Goal: Information Seeking & Learning: Learn about a topic

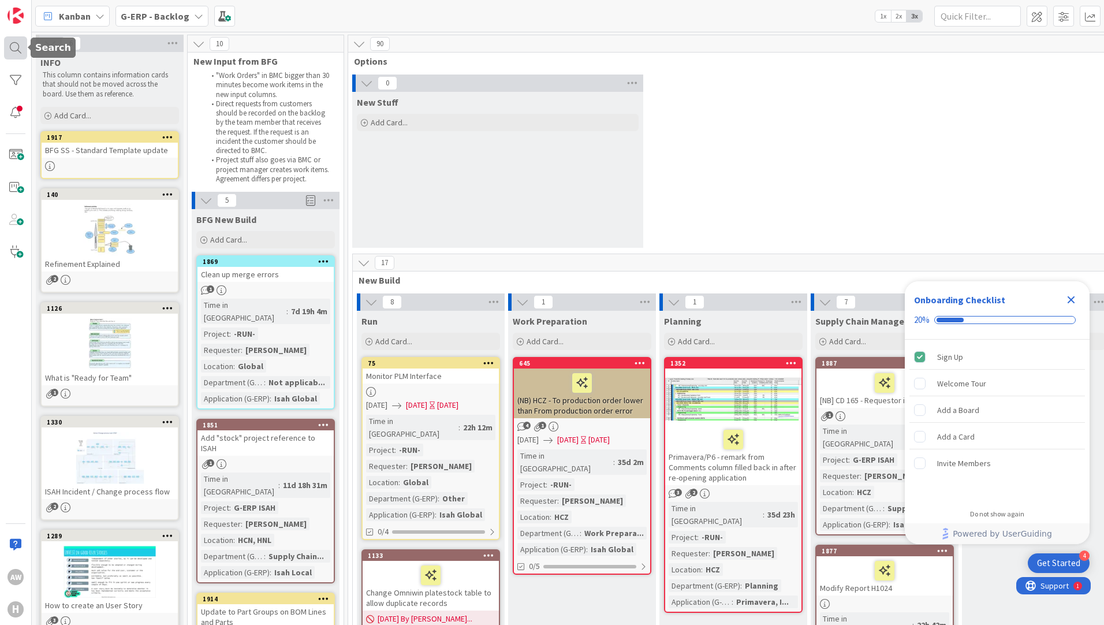
click at [12, 54] on div at bounding box center [15, 47] width 23 height 23
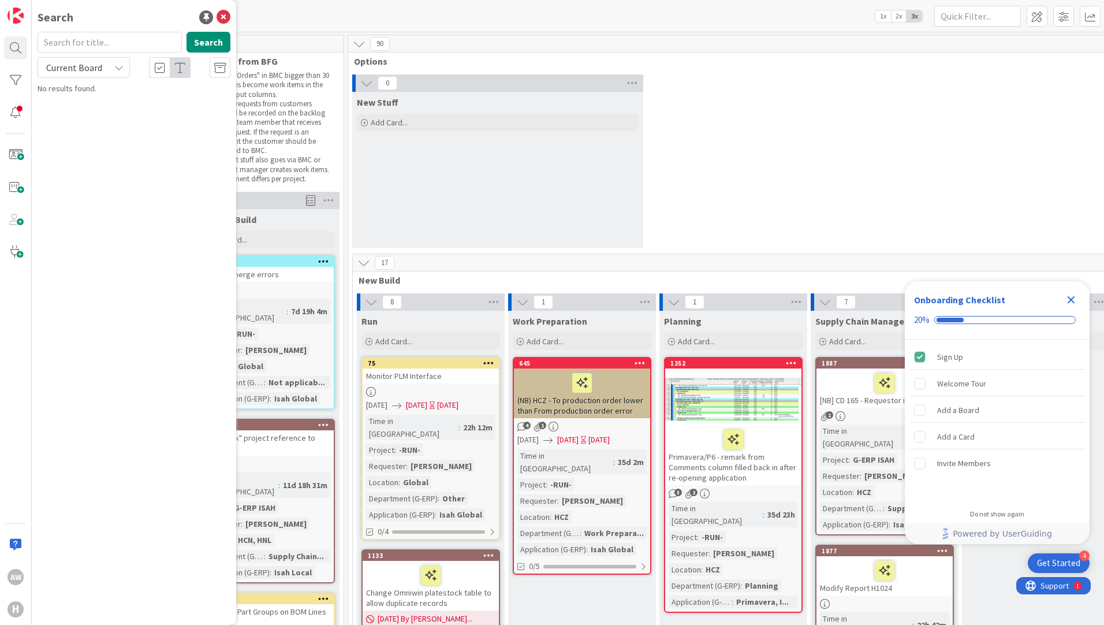
click at [91, 48] on input "text" at bounding box center [110, 42] width 144 height 21
type input "785"
click at [96, 63] on span "Current Board" at bounding box center [74, 68] width 56 height 12
click at [100, 110] on span "All Boards" at bounding box center [104, 115] width 120 height 17
click at [128, 109] on span "[DATE] 13:00 Update CD- purchase requirement for external operation" at bounding box center [125, 107] width 143 height 23
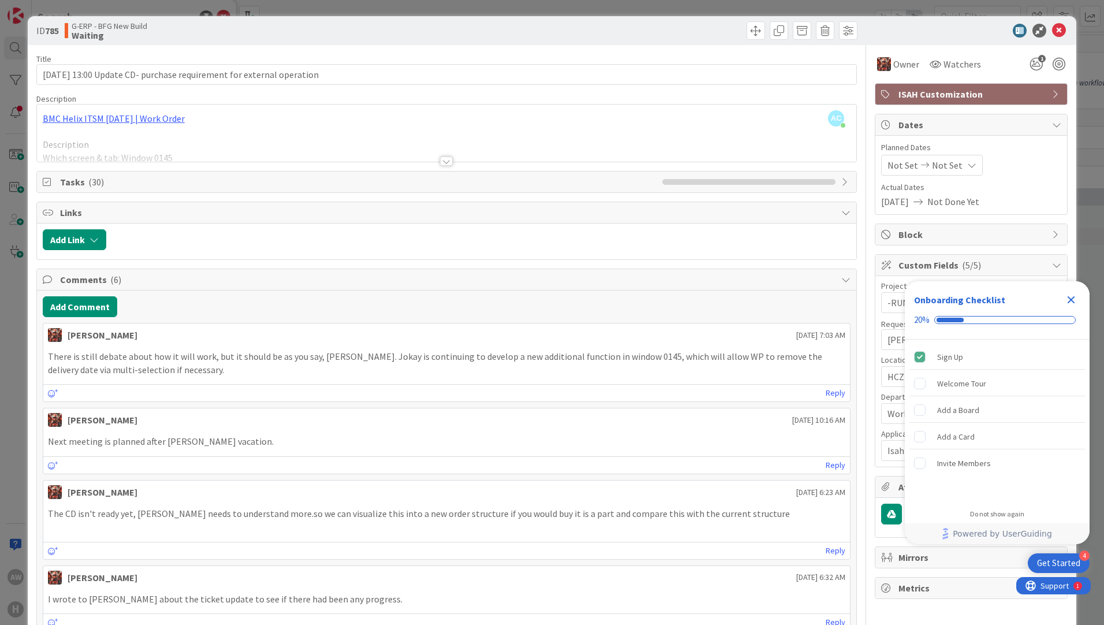
click at [242, 147] on div at bounding box center [446, 146] width 819 height 29
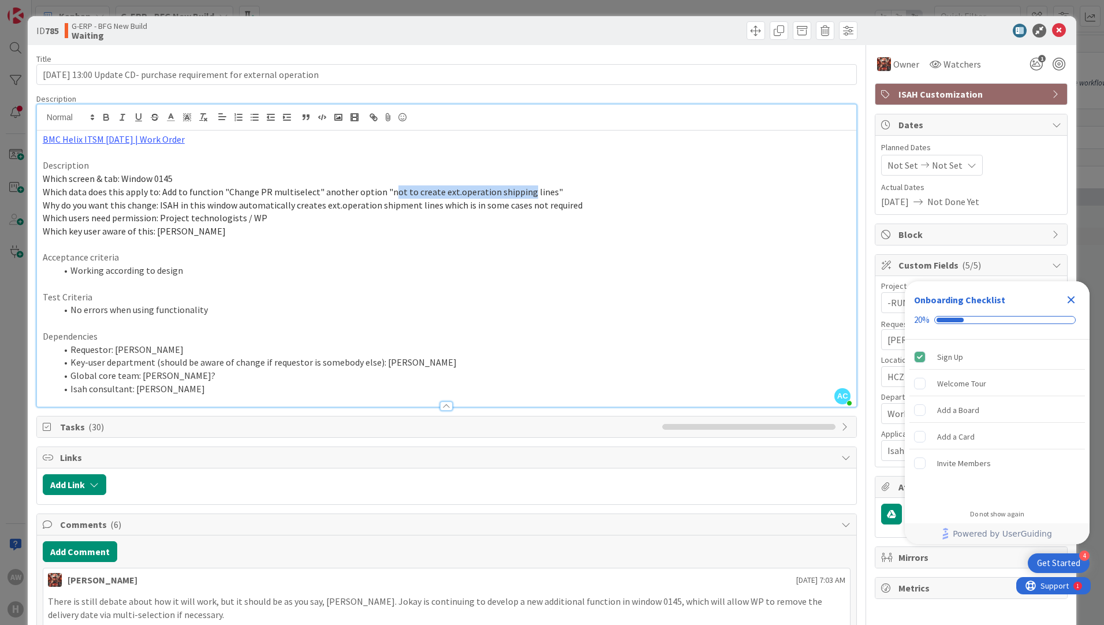
drag, startPoint x: 385, startPoint y: 195, endPoint x: 518, endPoint y: 191, distance: 132.8
click at [518, 191] on span "Which data does this apply to: Add to function "Change PR multiselect" another …" at bounding box center [303, 192] width 520 height 12
click at [480, 275] on li "Working according to design" at bounding box center [454, 270] width 794 height 13
drag, startPoint x: 303, startPoint y: 206, endPoint x: 585, endPoint y: 207, distance: 282.3
click at [585, 207] on p "Why do you want this change: ISAH in this window automatically creates ext.oper…" at bounding box center [447, 205] width 808 height 13
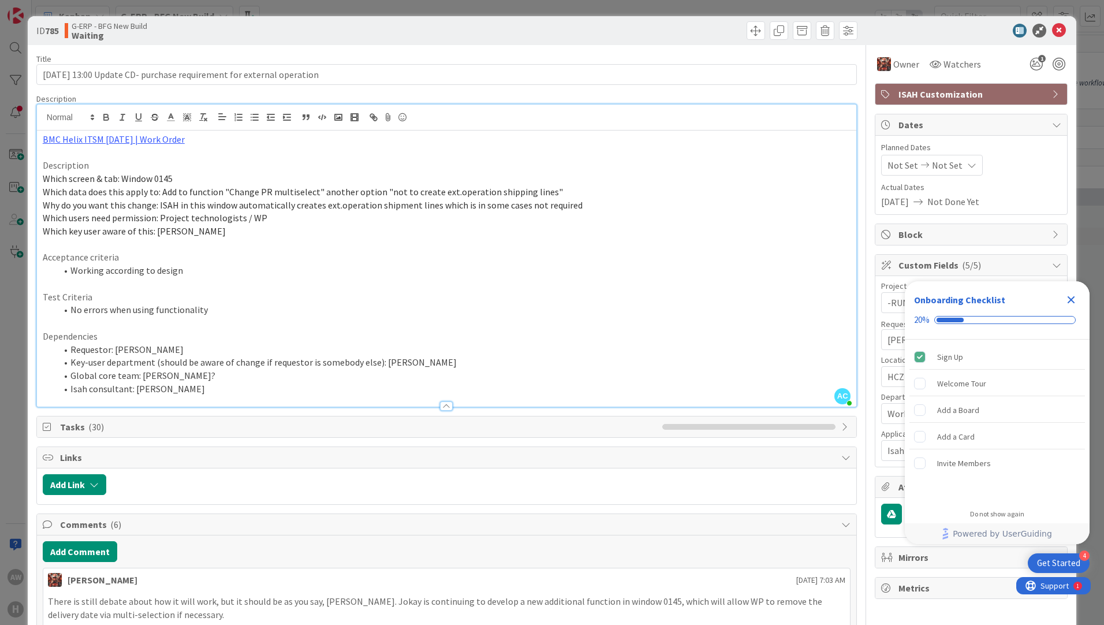
click at [372, 262] on p "Acceptance criteria" at bounding box center [447, 257] width 808 height 13
click at [154, 141] on link "BMC Helix ITSM [DATE] | Work Order" at bounding box center [114, 139] width 142 height 12
click at [106, 165] on link "[URL][PERSON_NAME][DOMAIN_NAME]" at bounding box center [103, 161] width 115 height 15
click at [277, 278] on p at bounding box center [447, 283] width 808 height 13
click at [174, 378] on li "Global core team: [PERSON_NAME]?" at bounding box center [454, 375] width 794 height 13
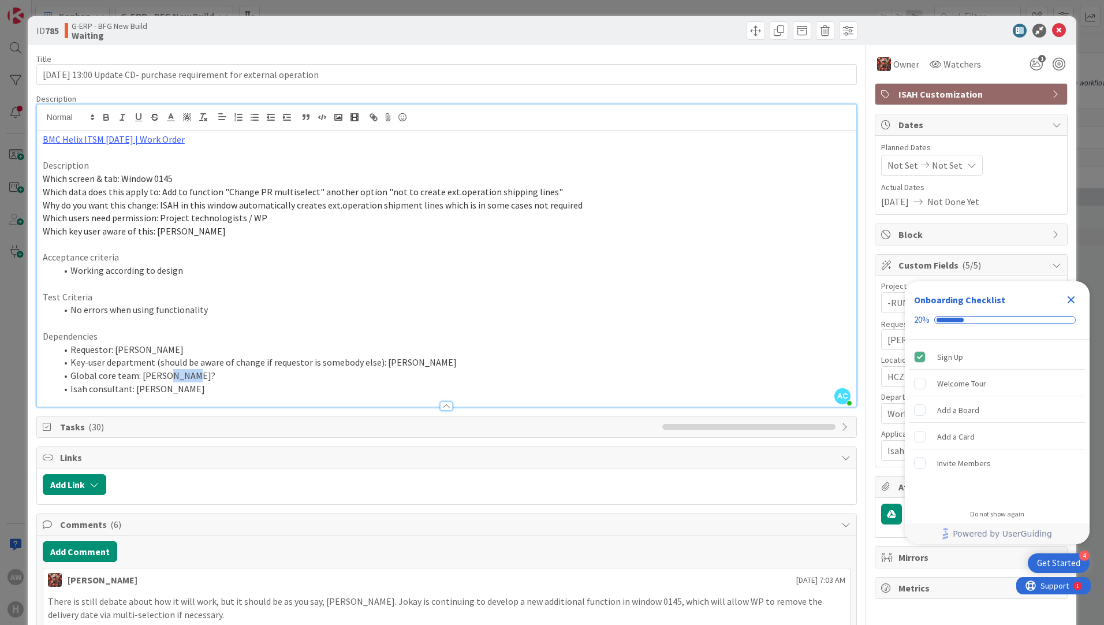
click at [174, 378] on li "Global core team: [PERSON_NAME]?" at bounding box center [454, 375] width 794 height 13
click at [260, 383] on li "Isah consultant: [PERSON_NAME]" at bounding box center [454, 388] width 794 height 13
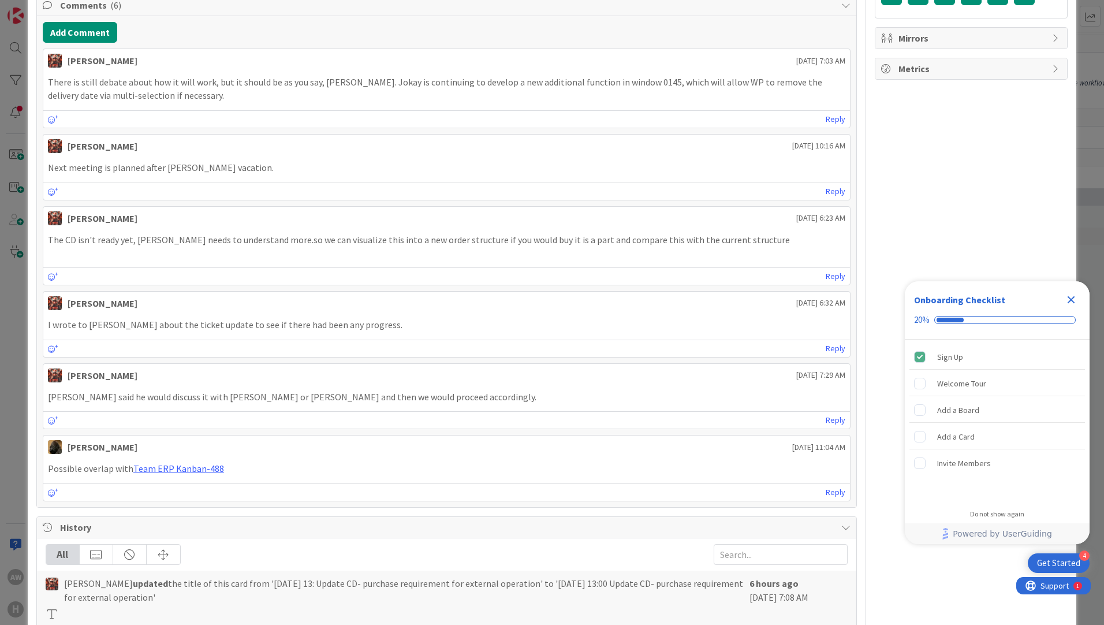
scroll to position [520, 0]
click at [178, 469] on link "Team ERP Kanban-488" at bounding box center [178, 468] width 91 height 12
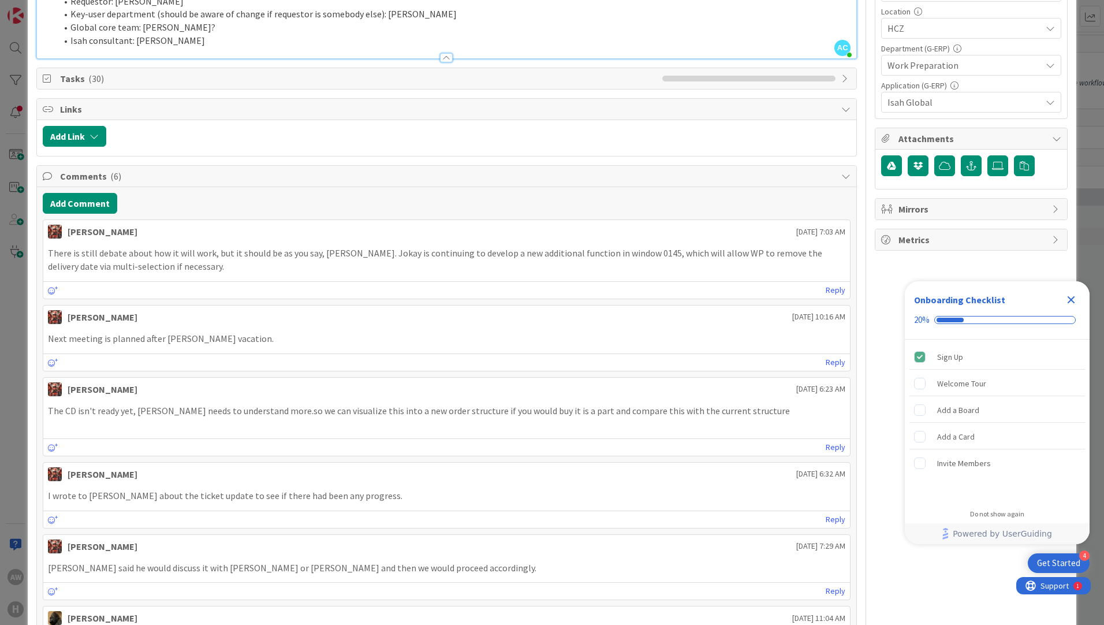
scroll to position [0, 0]
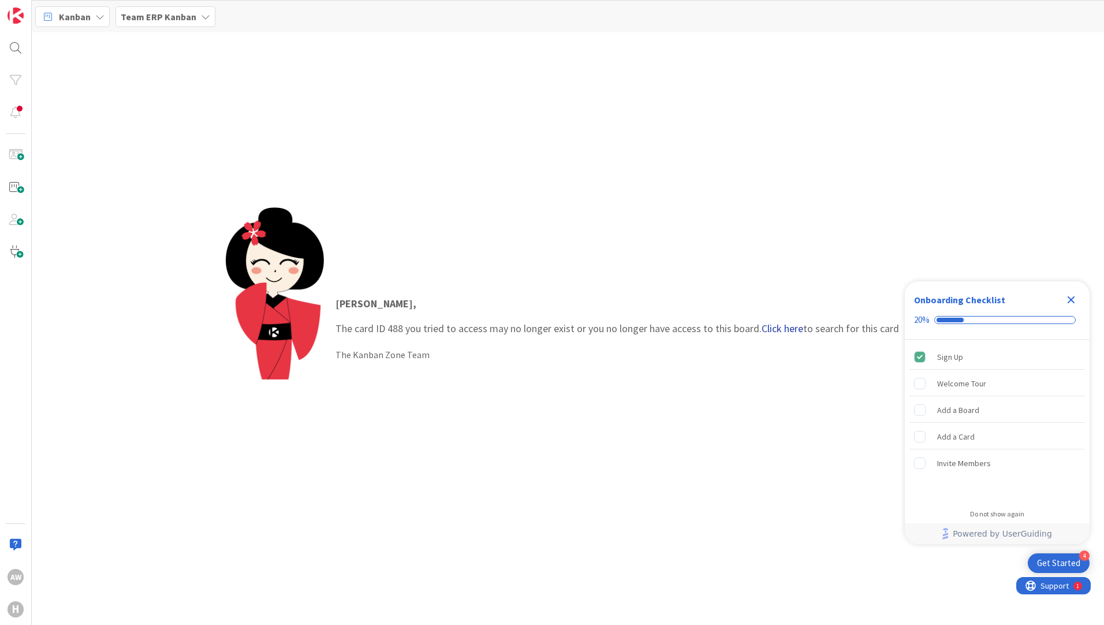
click at [775, 328] on link "Click here" at bounding box center [782, 328] width 42 height 13
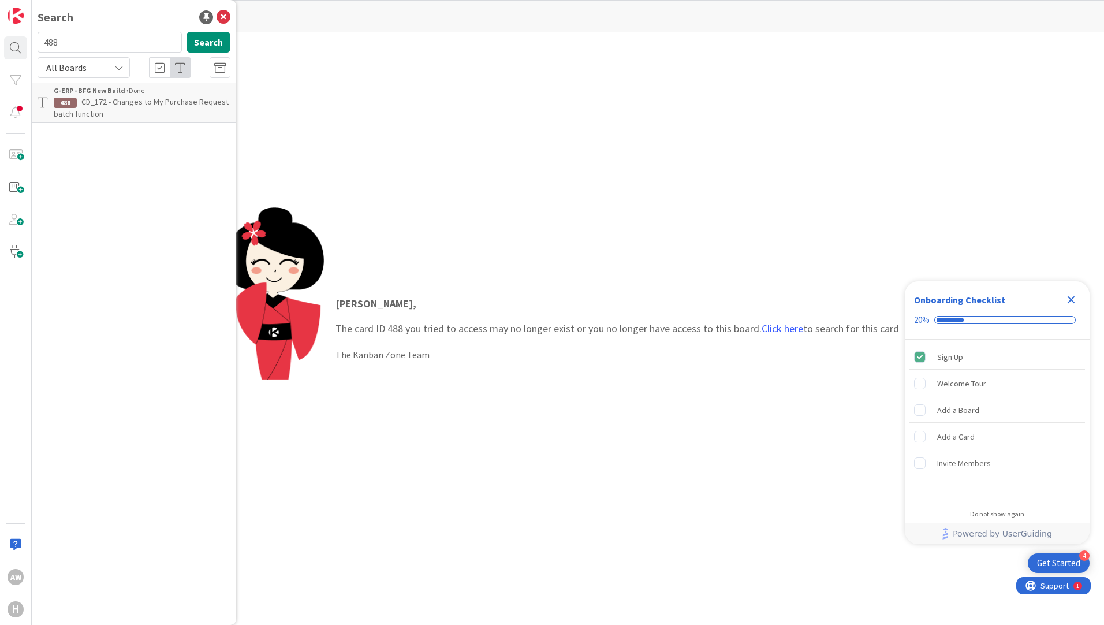
click at [154, 104] on span "CD_172 - Changes to My Purchase Request batch function" at bounding box center [141, 107] width 175 height 23
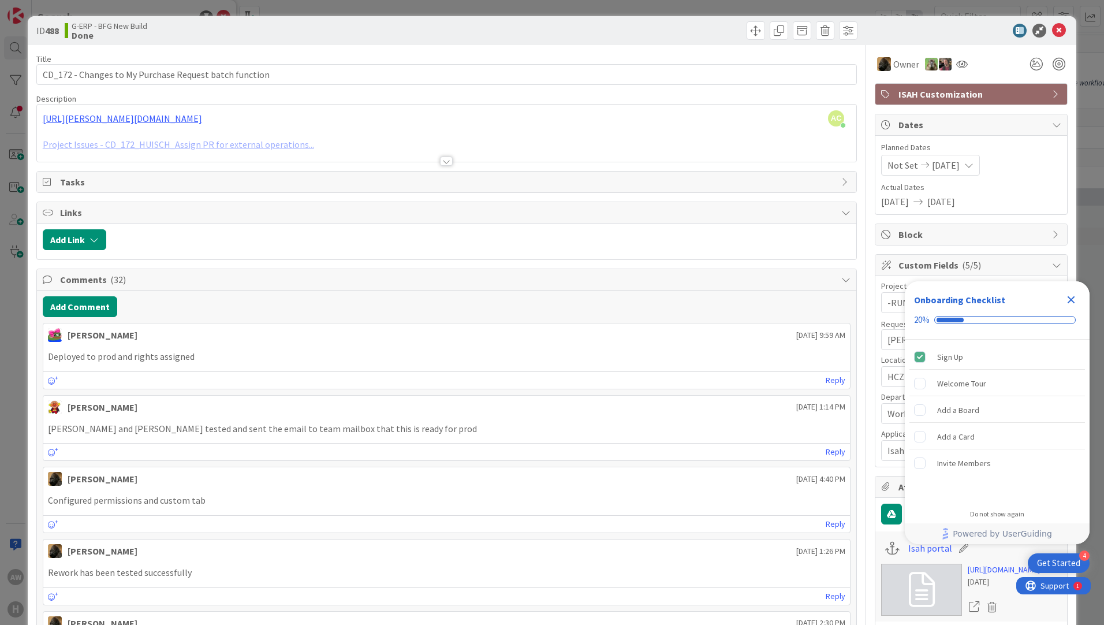
click at [443, 159] on div at bounding box center [446, 156] width 820 height 13
click at [442, 161] on div at bounding box center [446, 160] width 13 height 9
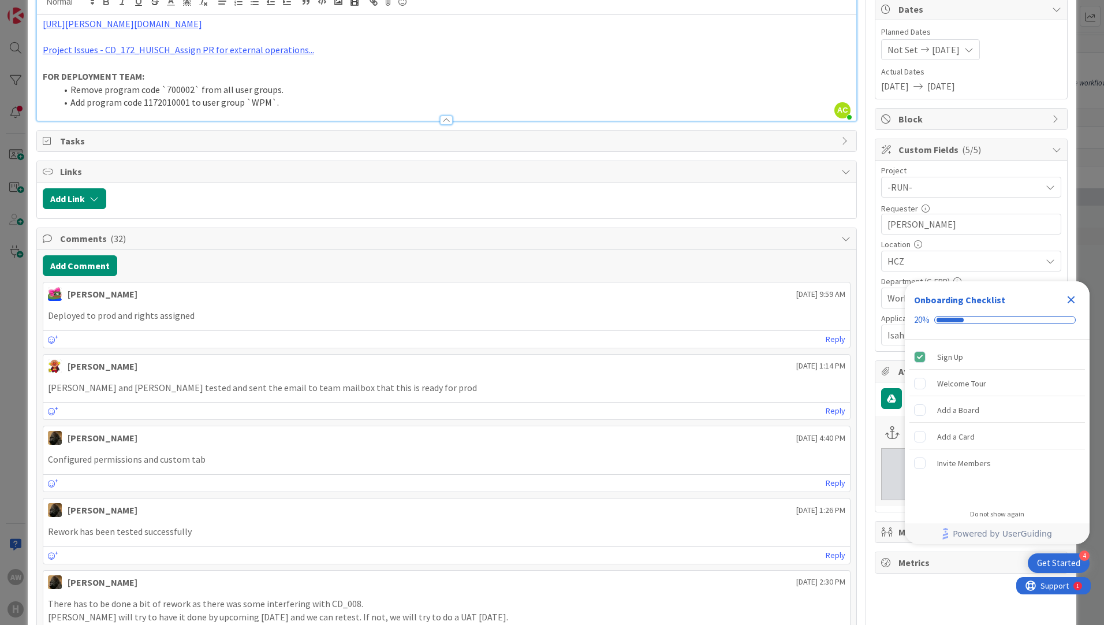
scroll to position [58, 0]
